Goal: Information Seeking & Learning: Find contact information

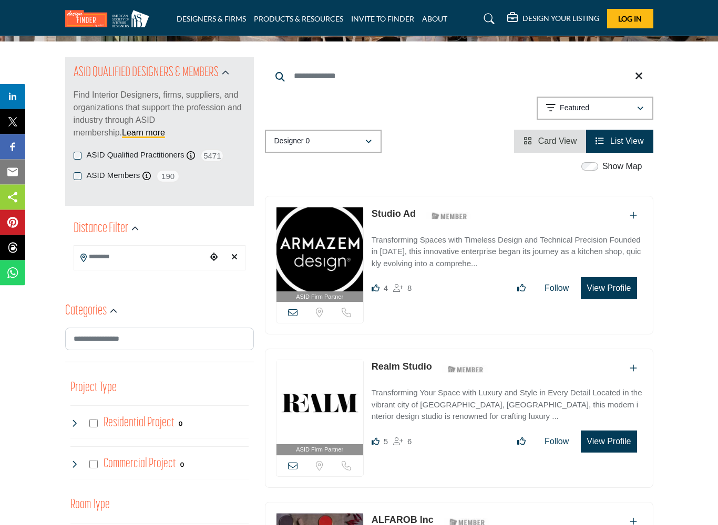
scroll to position [98, 0]
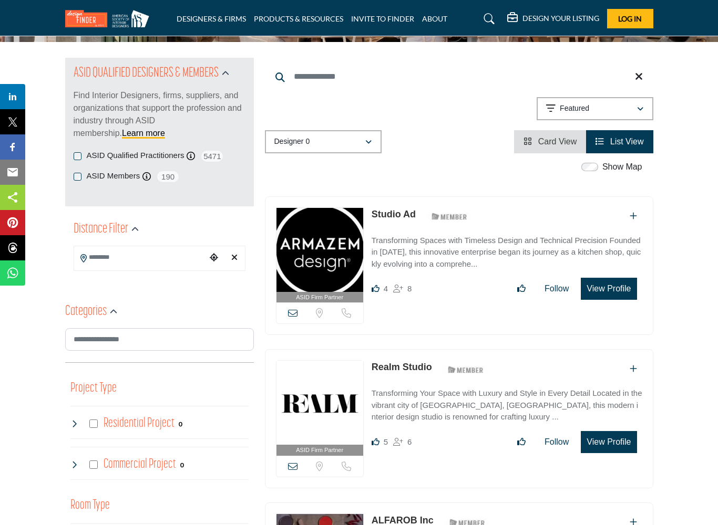
click at [170, 256] on input "Search Location" at bounding box center [140, 258] width 132 height 20
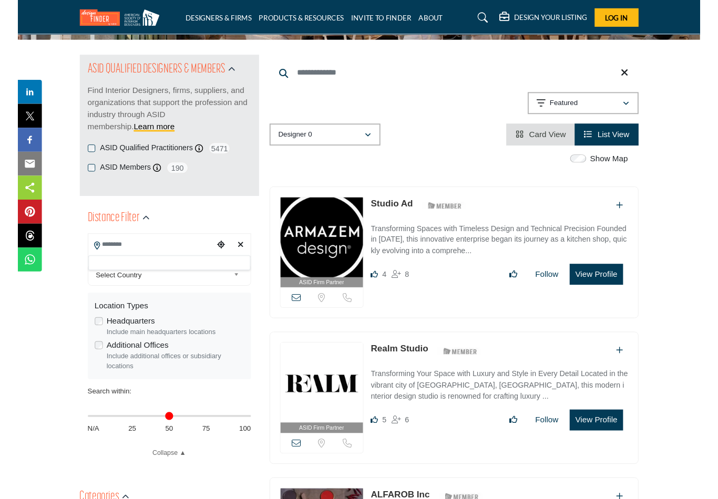
scroll to position [98, 0]
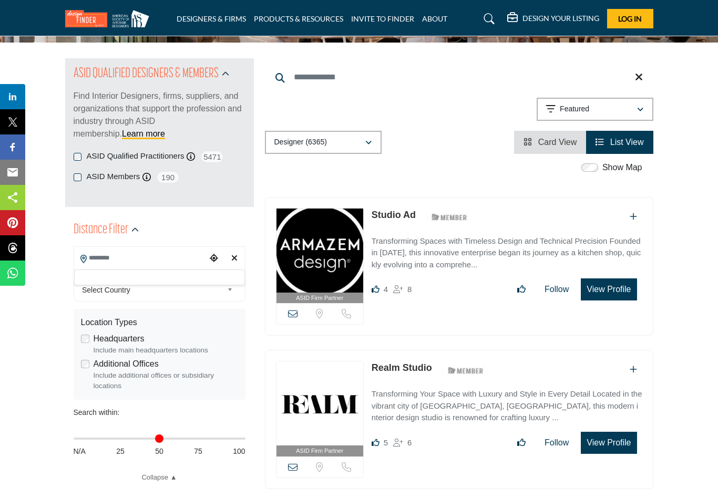
click at [192, 277] on div at bounding box center [159, 278] width 171 height 16
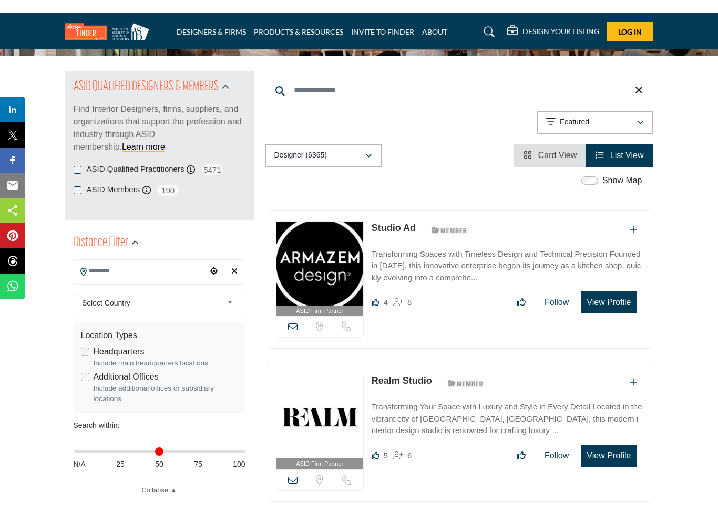
scroll to position [98, 0]
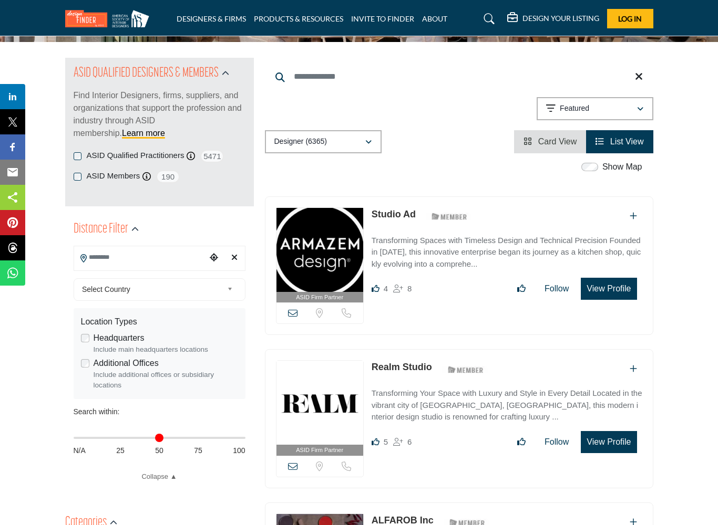
click at [173, 257] on input "Search Location" at bounding box center [140, 258] width 132 height 20
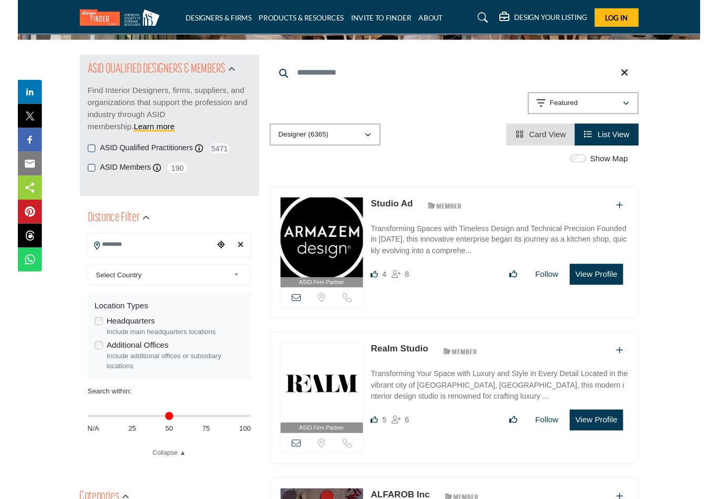
scroll to position [98, 0]
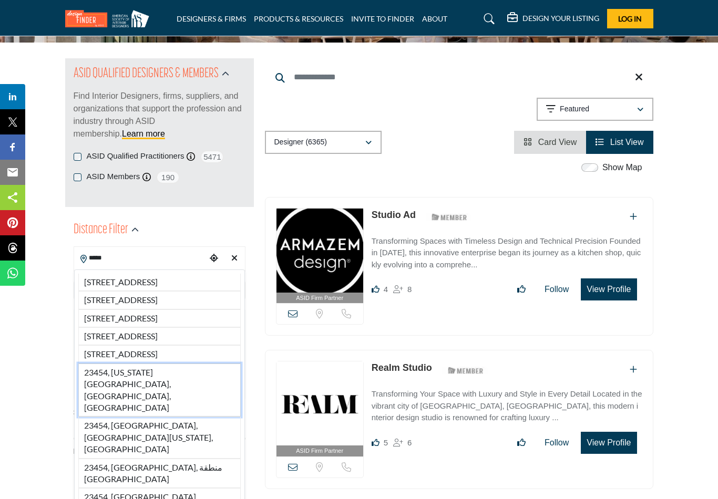
click at [198, 416] on li "23454, [US_STATE][GEOGRAPHIC_DATA], [GEOGRAPHIC_DATA], [GEOGRAPHIC_DATA]" at bounding box center [159, 391] width 162 height 54
type input "**********"
type input "***"
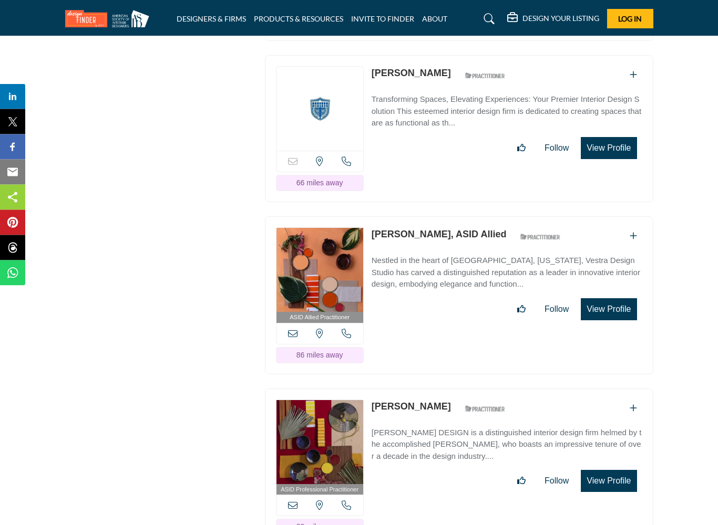
scroll to position [3398, 0]
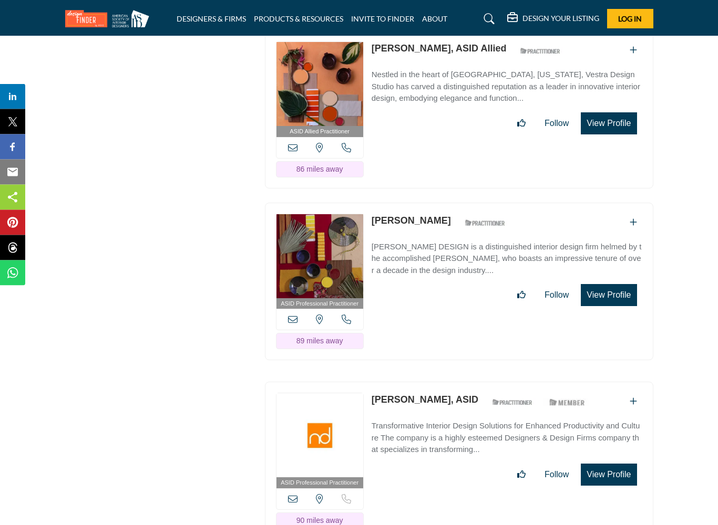
click at [628, 285] on button "View Profile" at bounding box center [609, 296] width 56 height 22
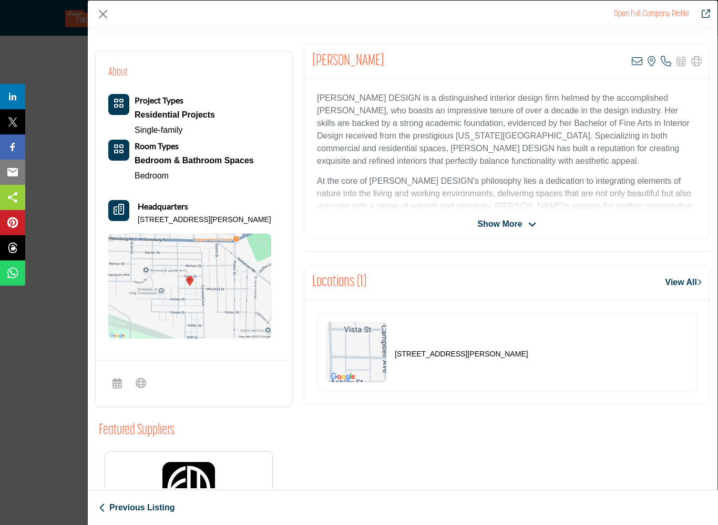
scroll to position [189, 0]
click at [524, 229] on span "Show More" at bounding box center [506, 225] width 59 height 13
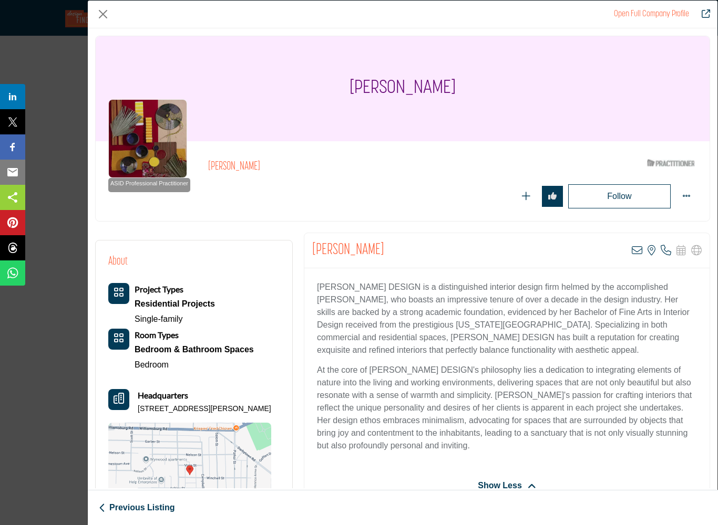
scroll to position [0, 0]
click at [104, 13] on button "Close" at bounding box center [103, 14] width 16 height 16
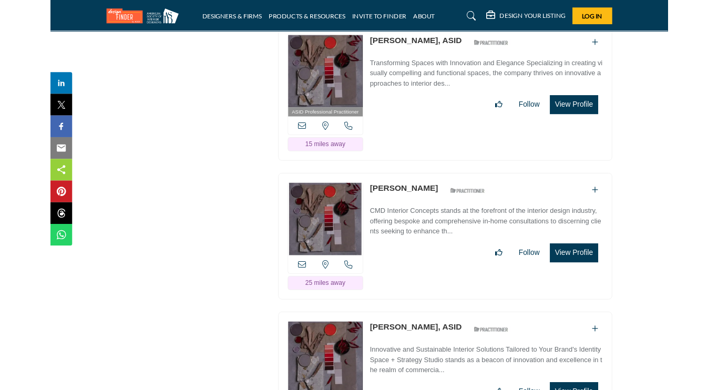
scroll to position [1715, 0]
